Goal: Information Seeking & Learning: Learn about a topic

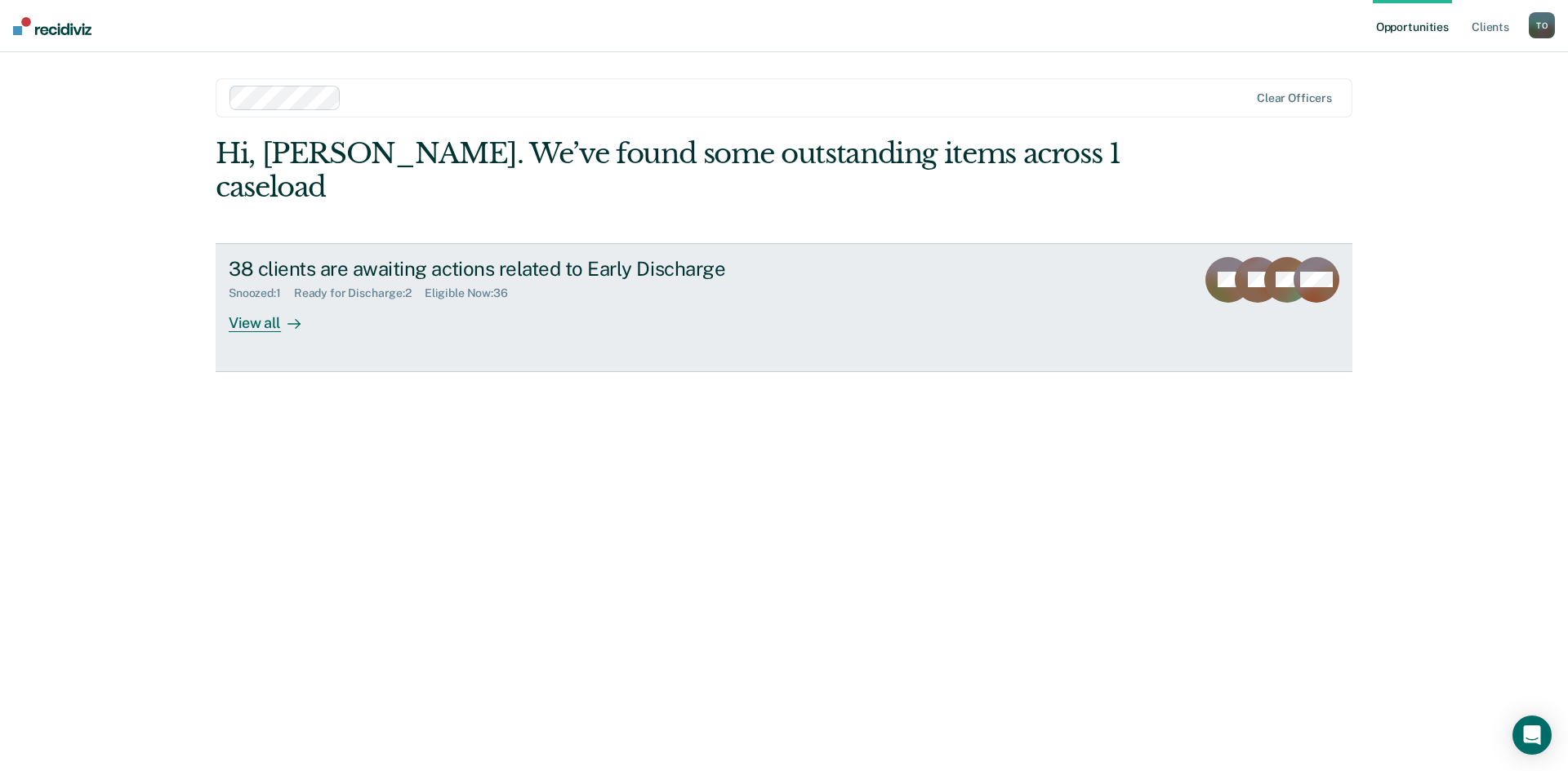
click at [273, 300] on div "View all" at bounding box center [275, 316] width 92 height 32
